Goal: Task Accomplishment & Management: Use online tool/utility

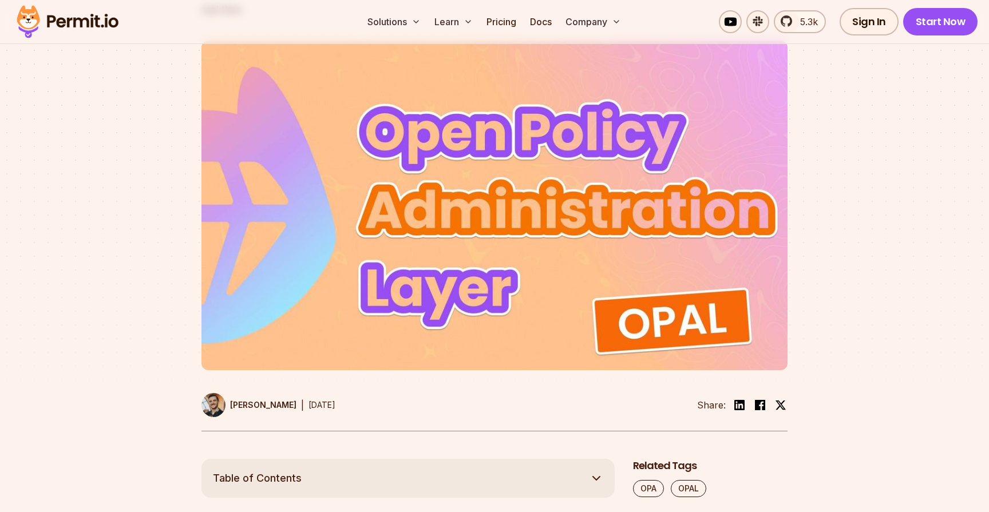
scroll to position [385, 0]
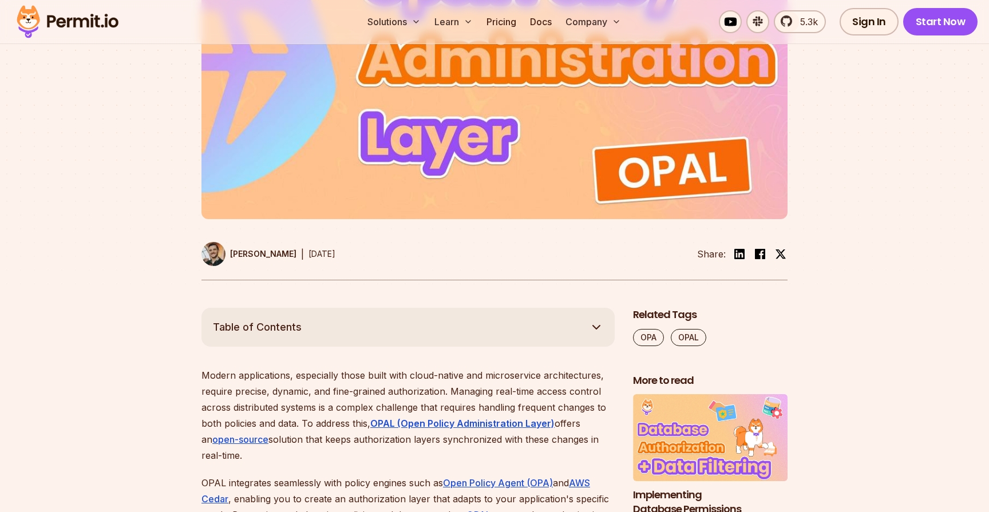
click at [540, 103] on img at bounding box center [495, 55] width 586 height 330
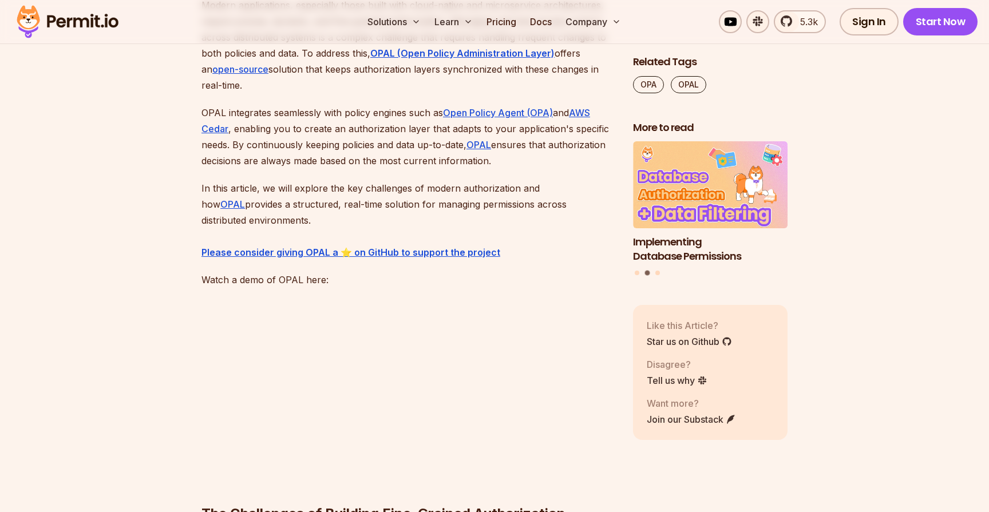
scroll to position [781, 0]
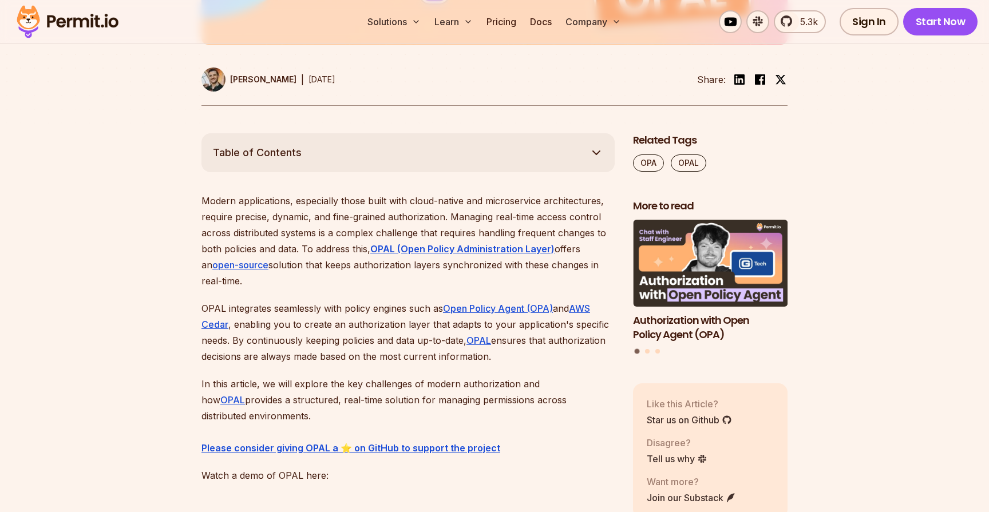
scroll to position [558, 0]
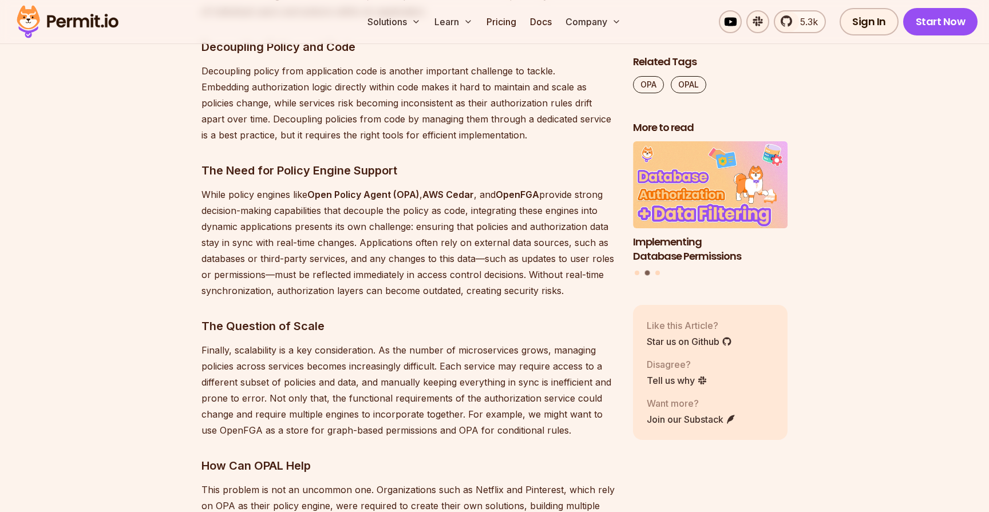
scroll to position [1181, 0]
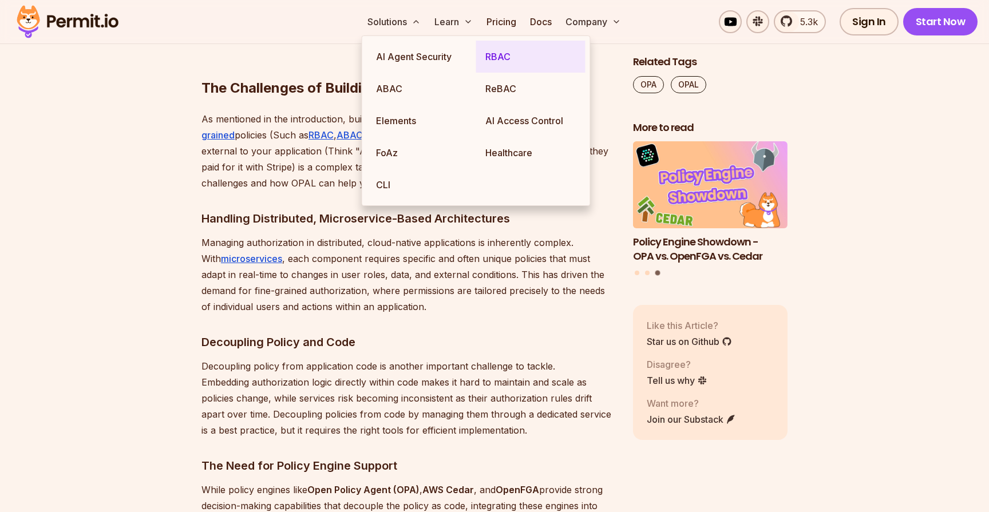
click at [495, 55] on link "RBAC" at bounding box center [530, 57] width 109 height 32
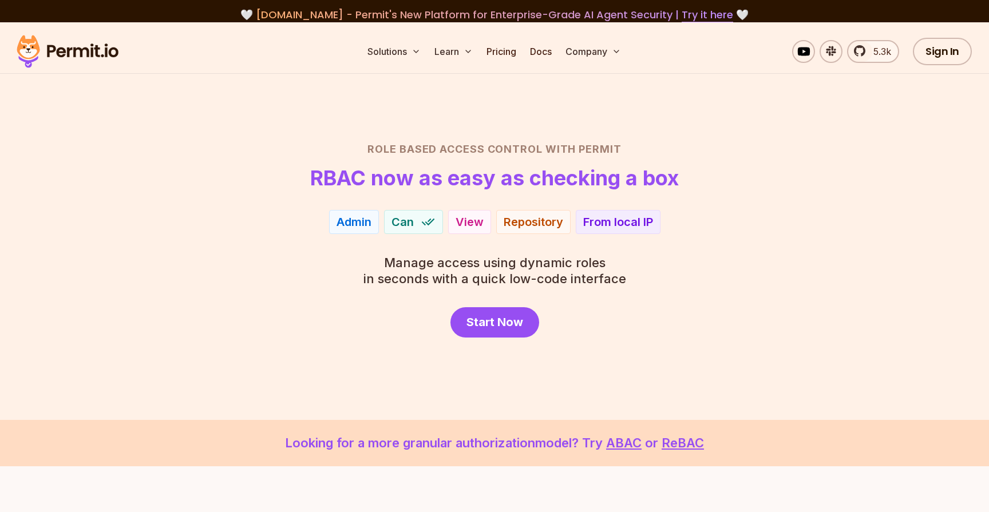
click at [467, 220] on div "View" at bounding box center [470, 222] width 28 height 16
click at [538, 219] on div "Repository" at bounding box center [534, 222] width 60 height 16
click at [624, 223] on div "During work hours" at bounding box center [627, 222] width 101 height 16
click at [528, 268] on span "Manage access using dynamic roles" at bounding box center [495, 263] width 263 height 16
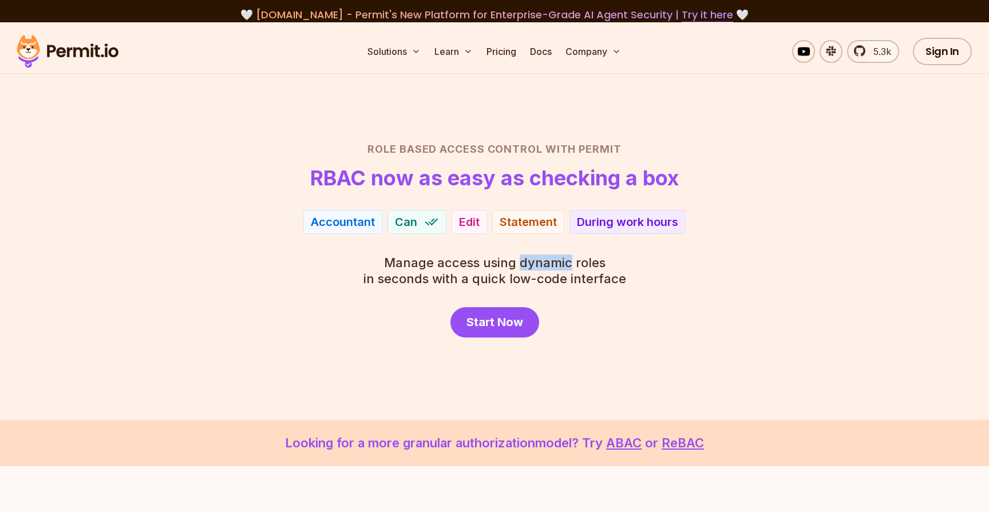
click at [528, 268] on span "Manage access using dynamic roles" at bounding box center [495, 263] width 263 height 16
click at [579, 283] on p "Manage access using dynamic roles in seconds with a quick low-code interface" at bounding box center [495, 271] width 263 height 32
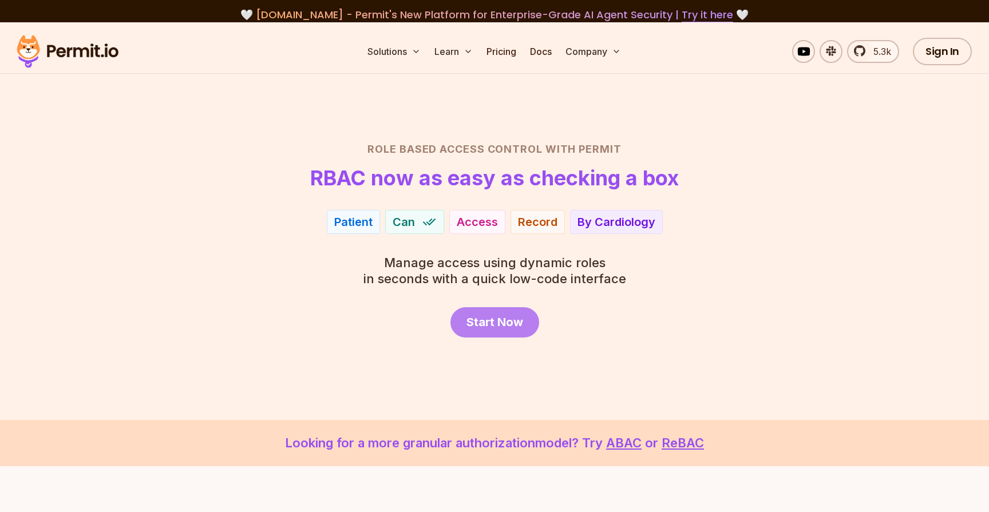
click at [506, 326] on span "Start Now" at bounding box center [495, 322] width 57 height 16
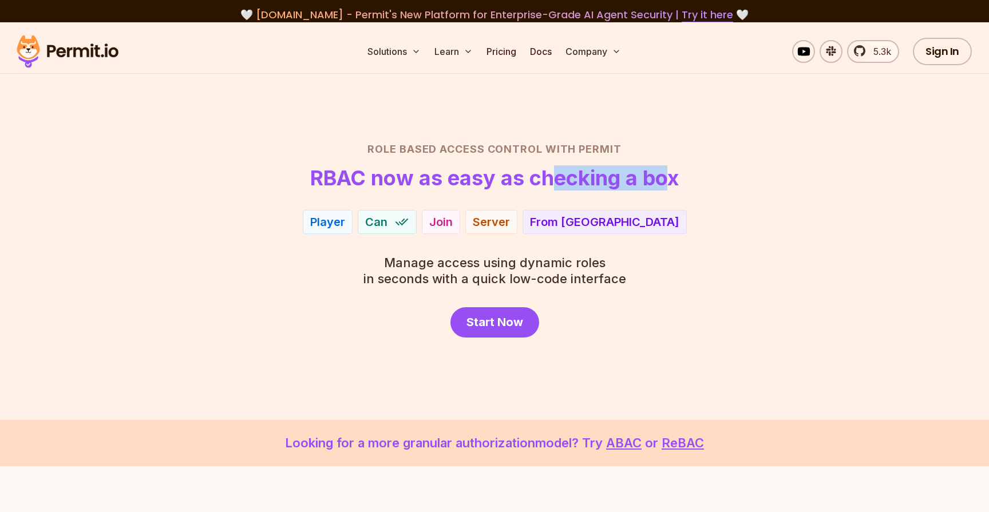
drag, startPoint x: 559, startPoint y: 176, endPoint x: 673, endPoint y: 176, distance: 113.9
click at [673, 176] on h1 "RBAC now as easy as checking a box" at bounding box center [494, 178] width 369 height 23
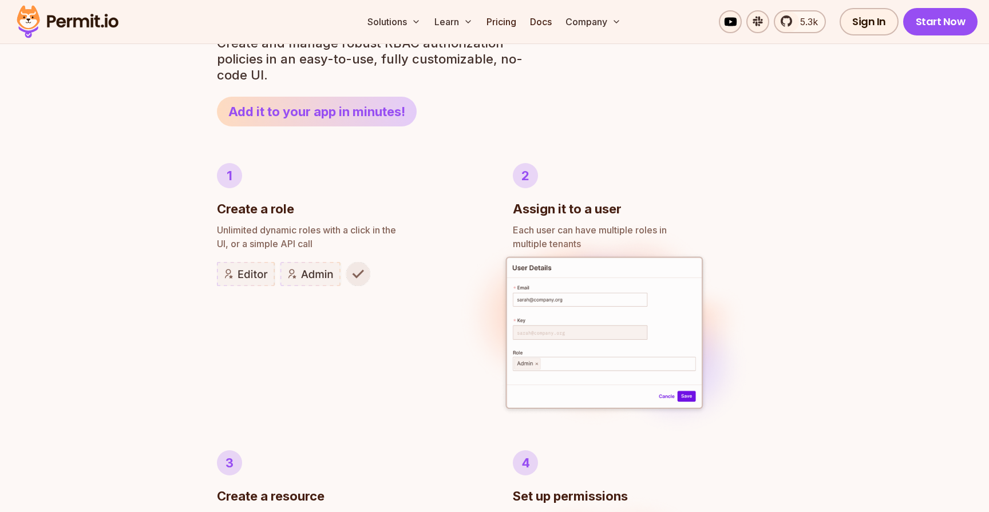
scroll to position [591, 0]
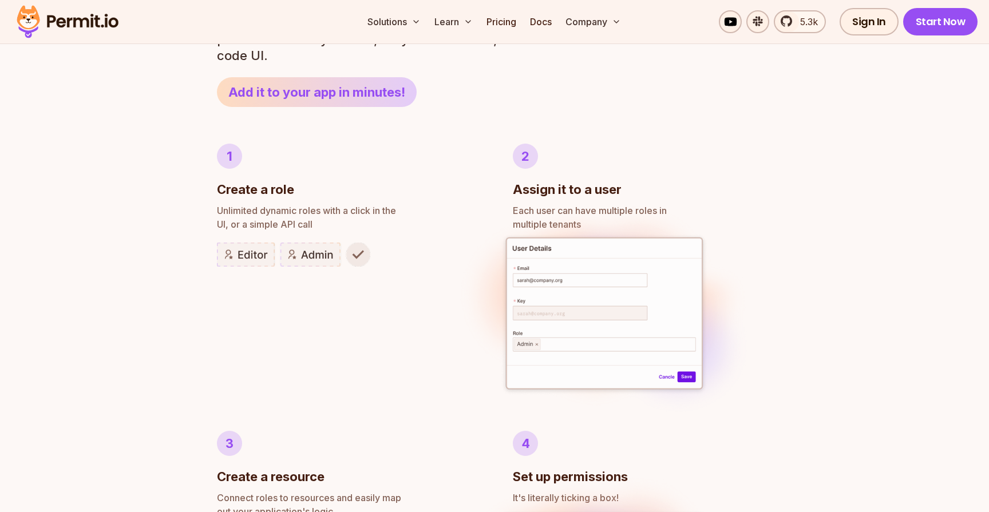
click at [358, 255] on img at bounding box center [293, 255] width 153 height 24
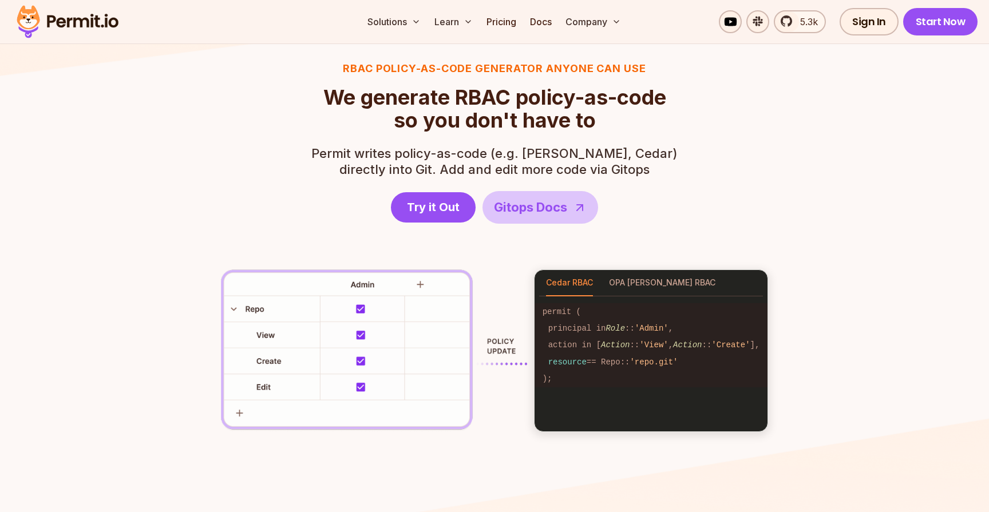
scroll to position [1569, 0]
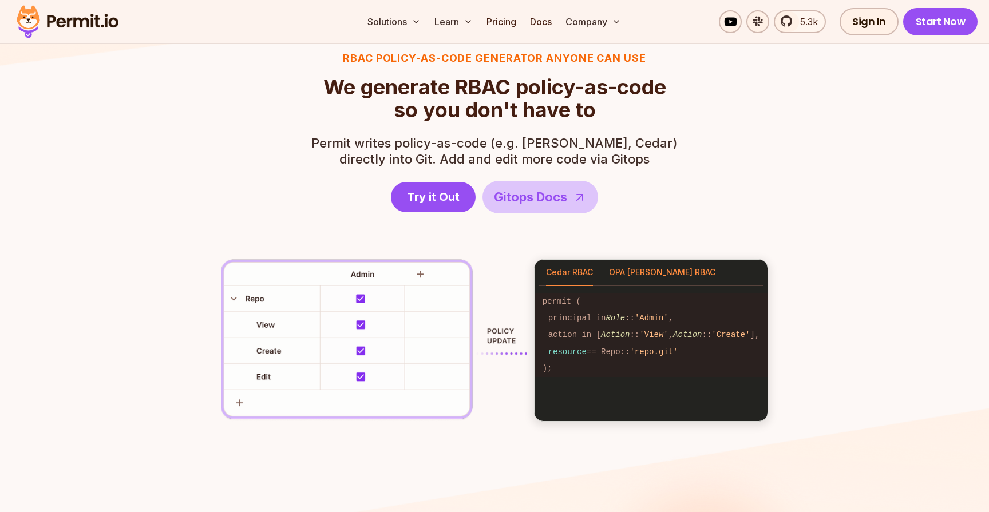
click at [644, 275] on button "OPA [PERSON_NAME] RBAC" at bounding box center [662, 273] width 106 height 26
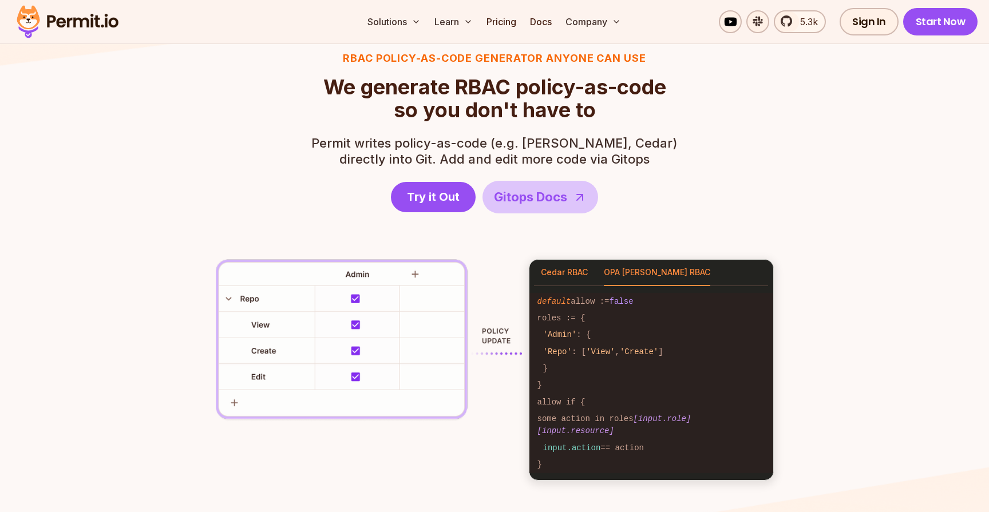
click at [568, 274] on button "Cedar RBAC" at bounding box center [564, 273] width 47 height 26
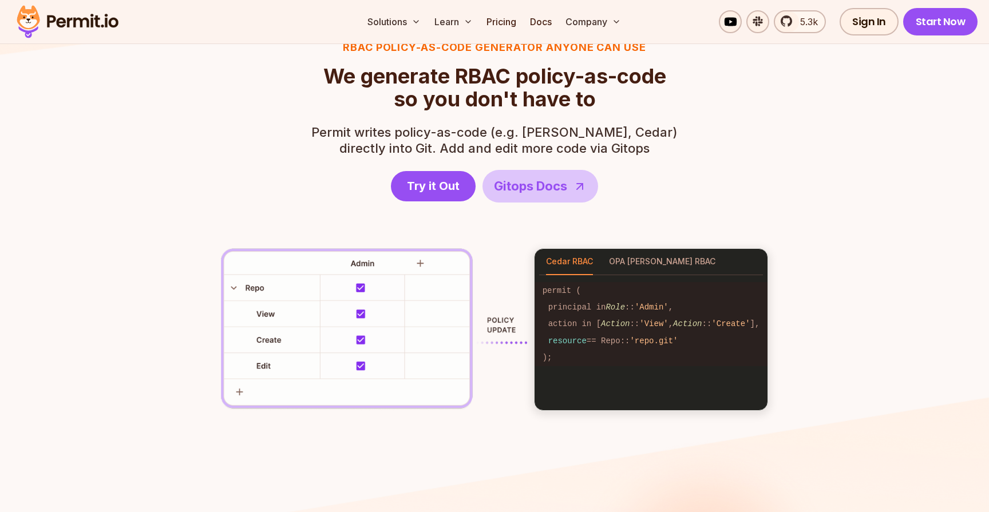
scroll to position [1550, 0]
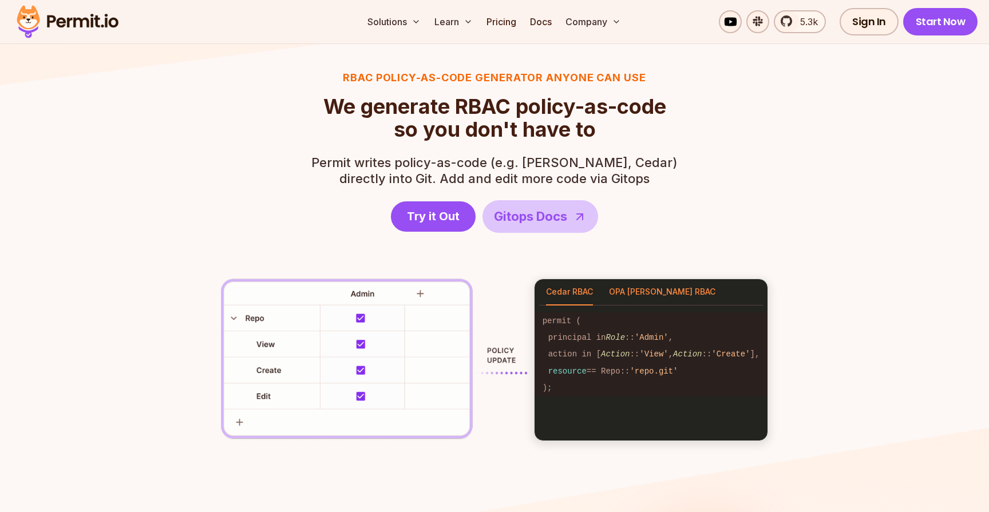
click at [659, 292] on button "OPA [PERSON_NAME] RBAC" at bounding box center [662, 292] width 106 height 26
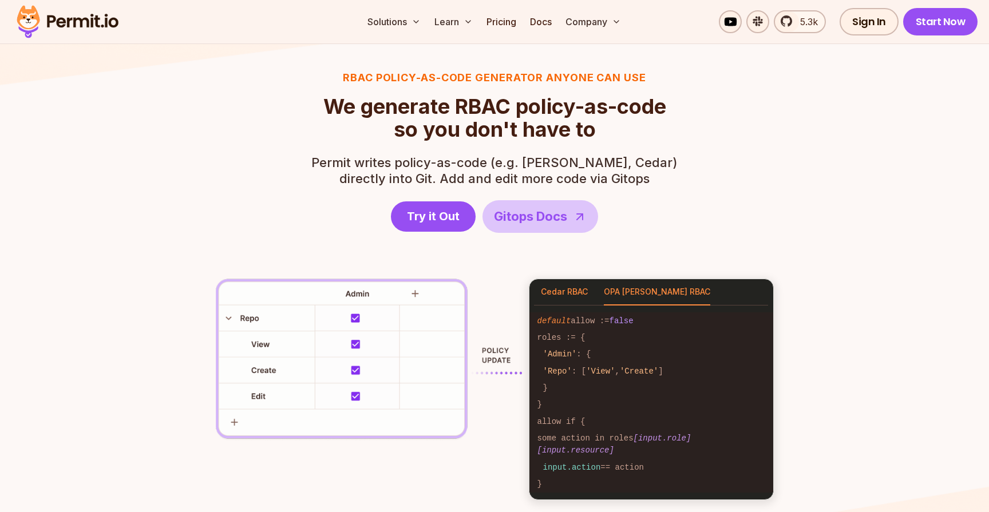
click at [568, 289] on button "Cedar RBAC" at bounding box center [564, 292] width 47 height 26
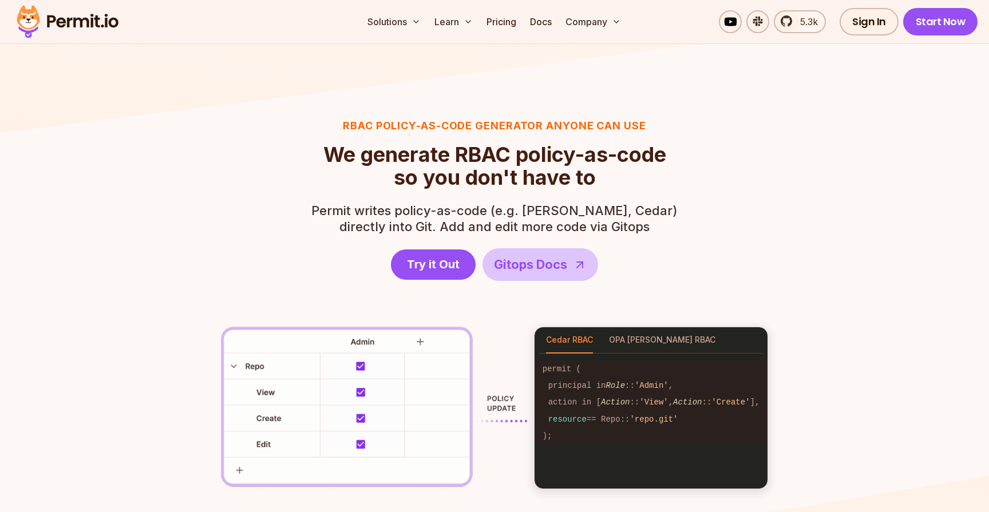
scroll to position [1491, 0]
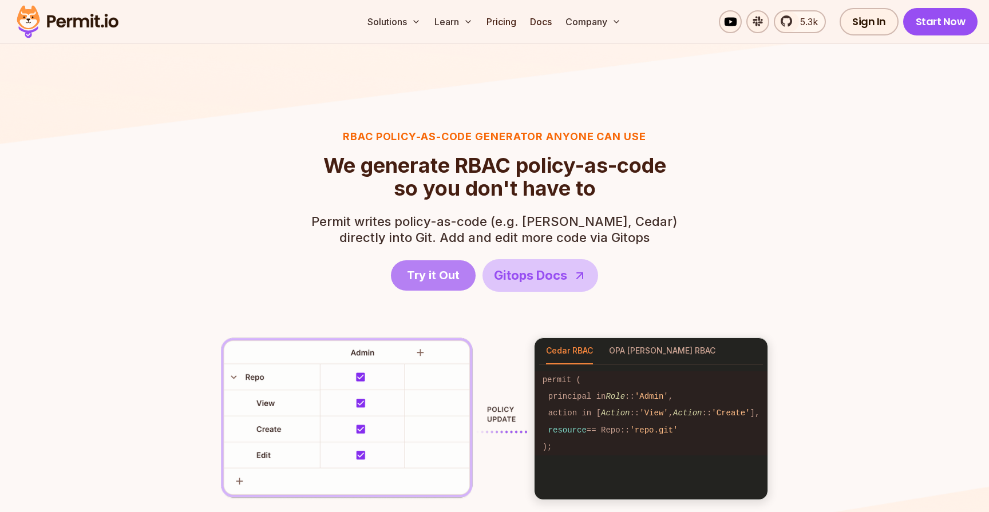
click at [425, 275] on span "Try it Out" at bounding box center [433, 275] width 53 height 16
